Goal: Information Seeking & Learning: Learn about a topic

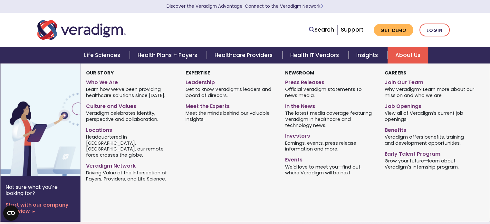
click at [411, 57] on link "About Us" at bounding box center [408, 55] width 41 height 16
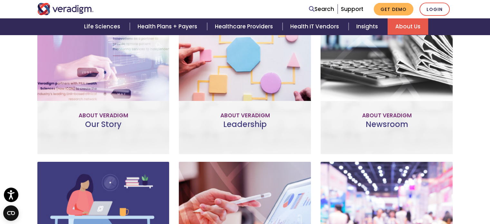
scroll to position [298, 0]
click at [105, 98] on link "Learn More" at bounding box center [103, 100] width 51 height 15
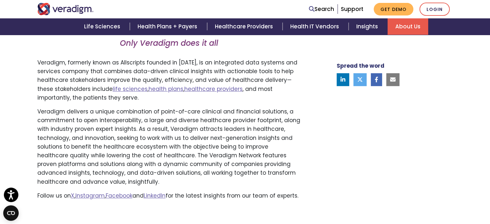
scroll to position [420, 0]
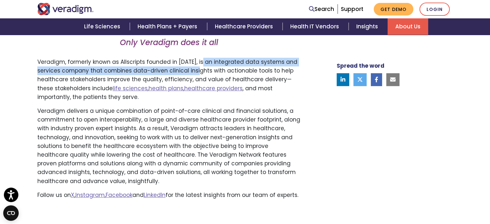
drag, startPoint x: 198, startPoint y: 61, endPoint x: 202, endPoint y: 67, distance: 7.8
click at [202, 67] on p "Veradigm, formerly known as Allscripts founded in 1986, is an integrated data s…" at bounding box center [168, 80] width 263 height 44
